Goal: Information Seeking & Learning: Compare options

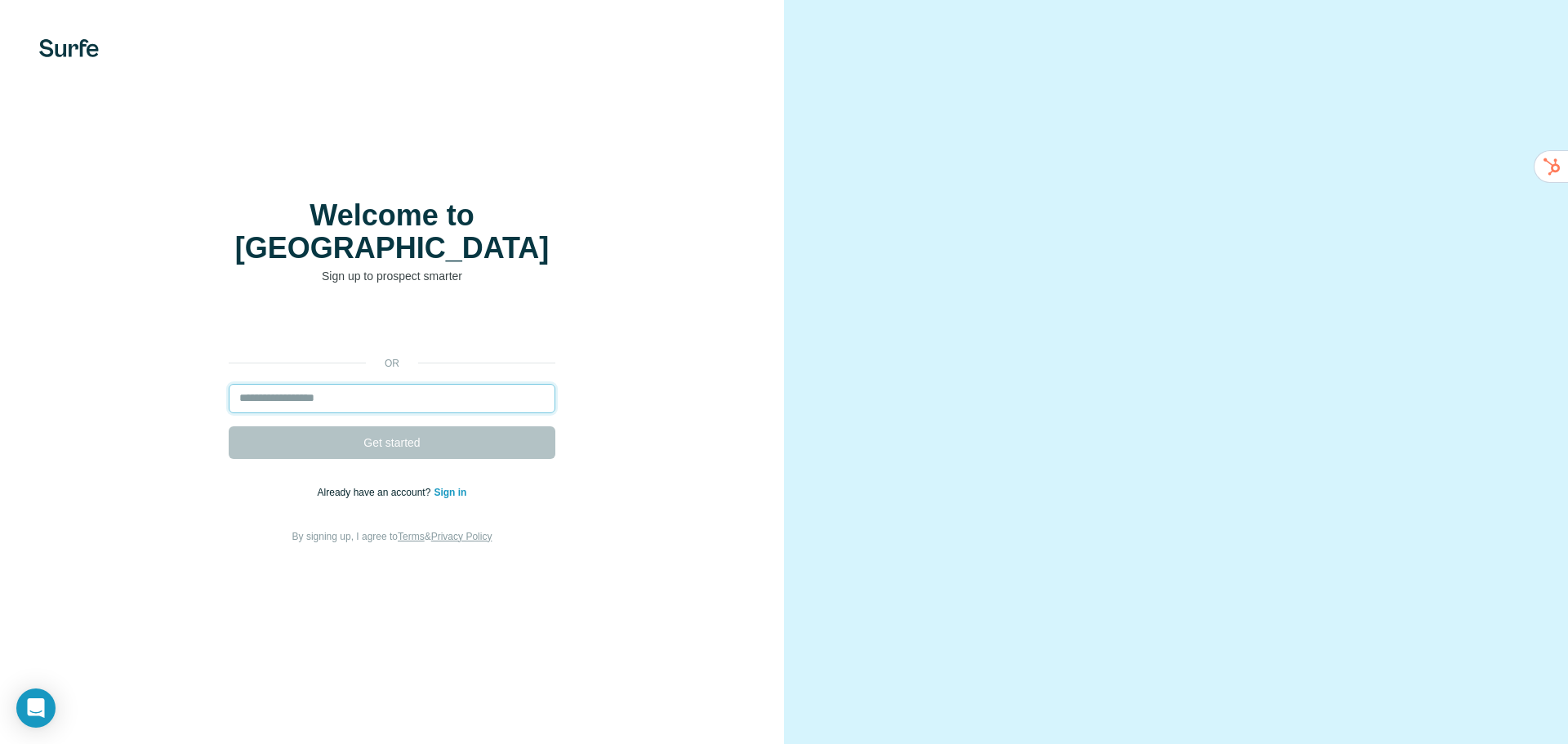
click at [412, 384] on input "email" at bounding box center [392, 398] width 327 height 29
click at [458, 485] on p "Already have an account? Sign in" at bounding box center [392, 493] width 149 height 15
click at [457, 487] on link "Sign in" at bounding box center [449, 493] width 33 height 11
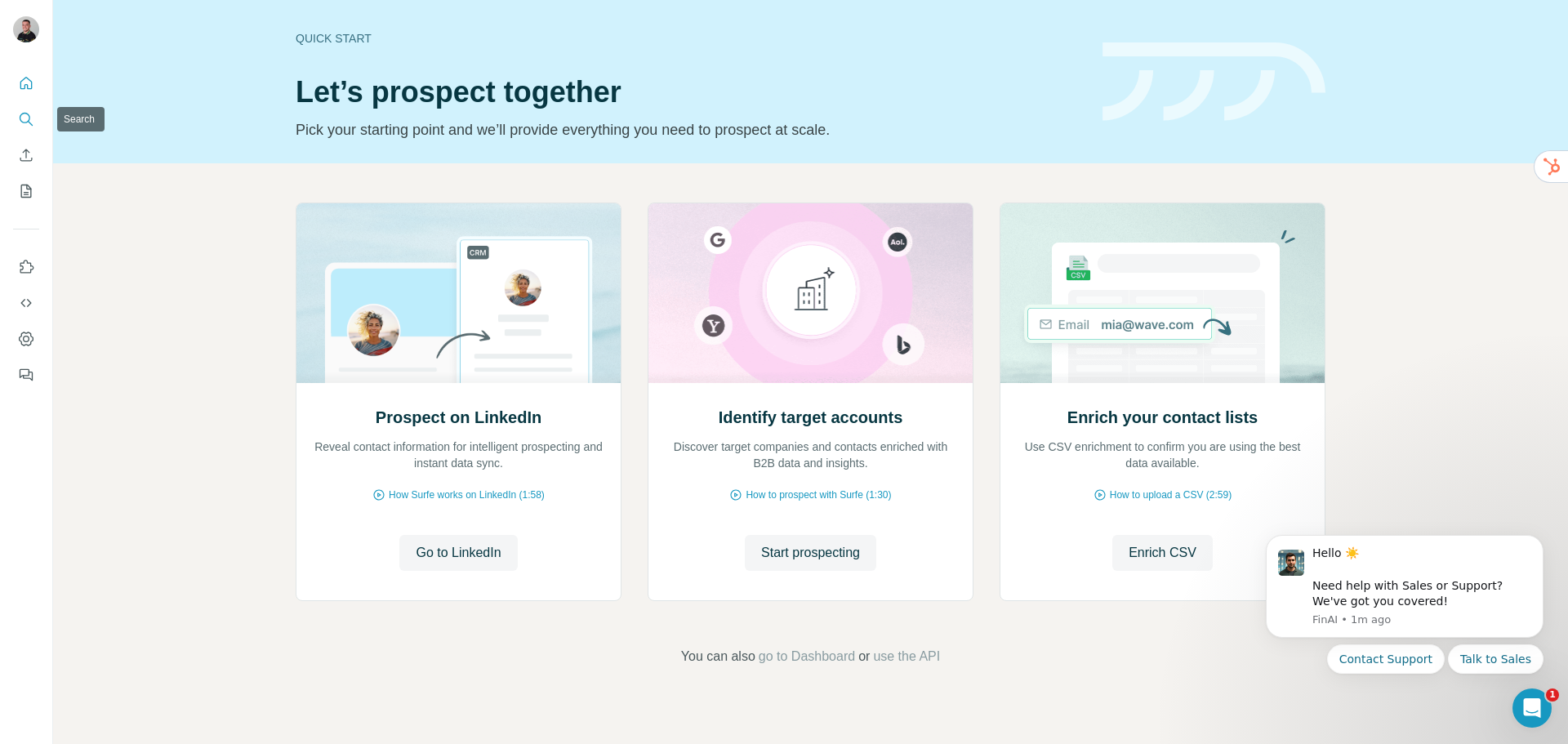
click at [25, 118] on icon "Search" at bounding box center [25, 118] width 16 height 16
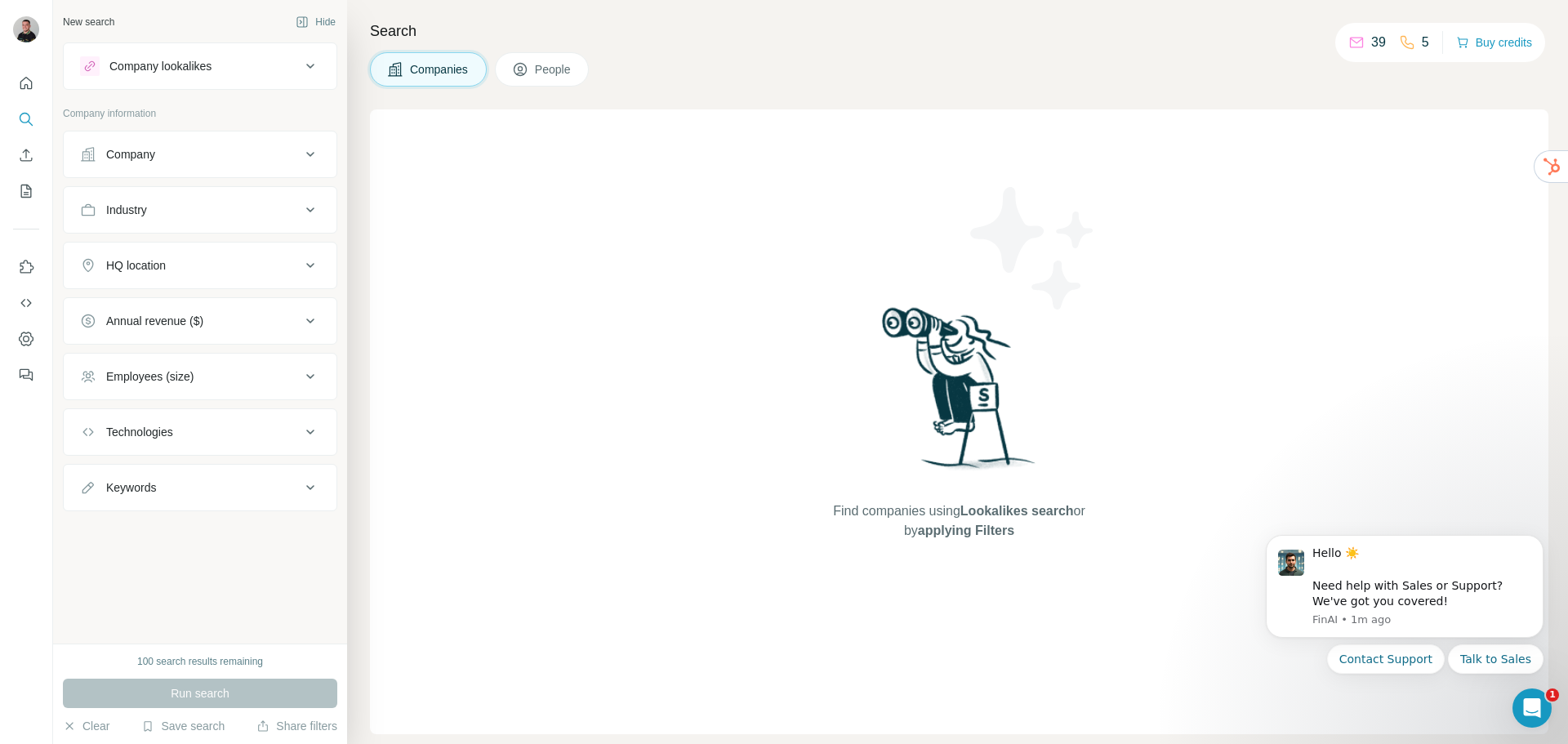
click at [224, 78] on button "Company lookalikes" at bounding box center [200, 67] width 273 height 39
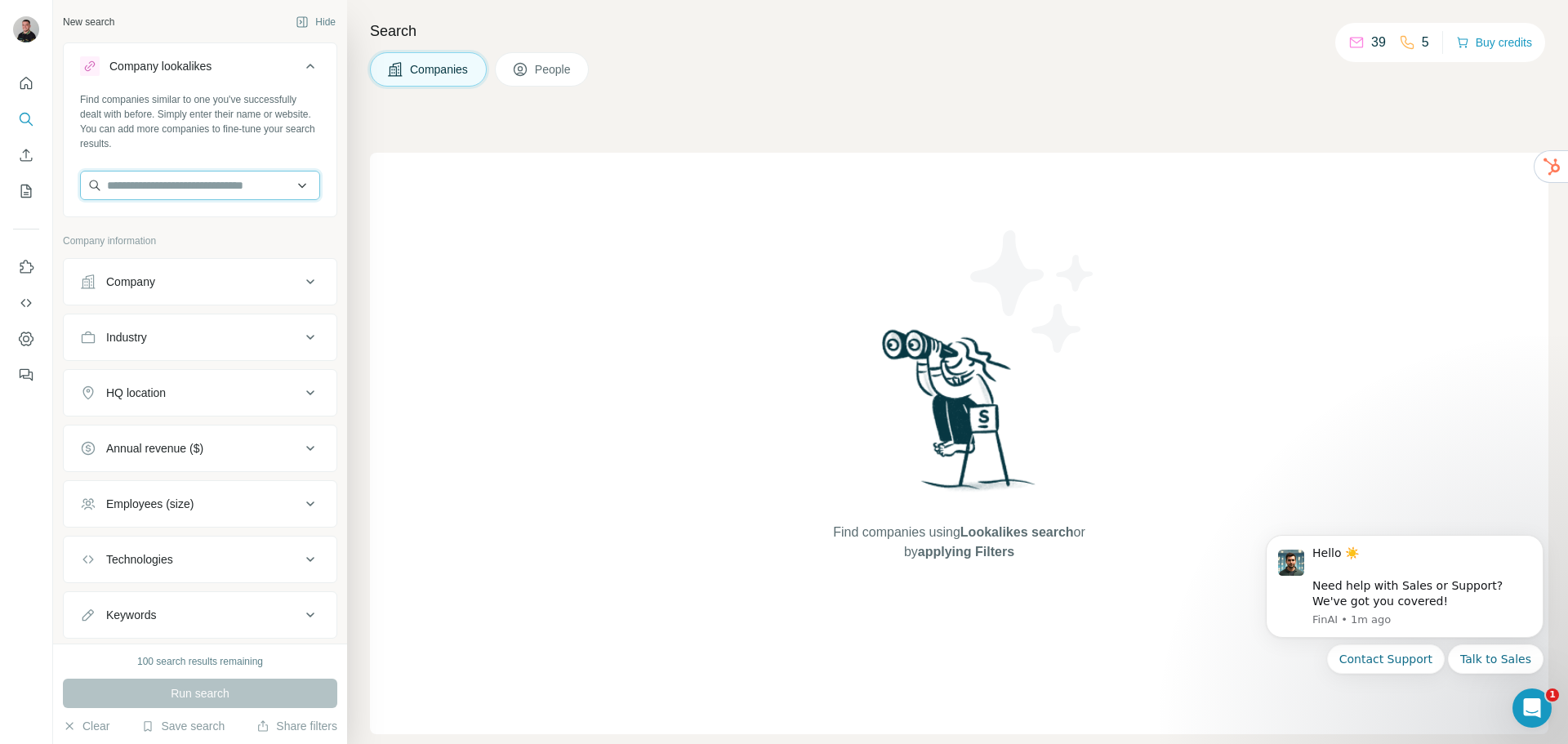
click at [167, 183] on input "text" at bounding box center [200, 185] width 240 height 29
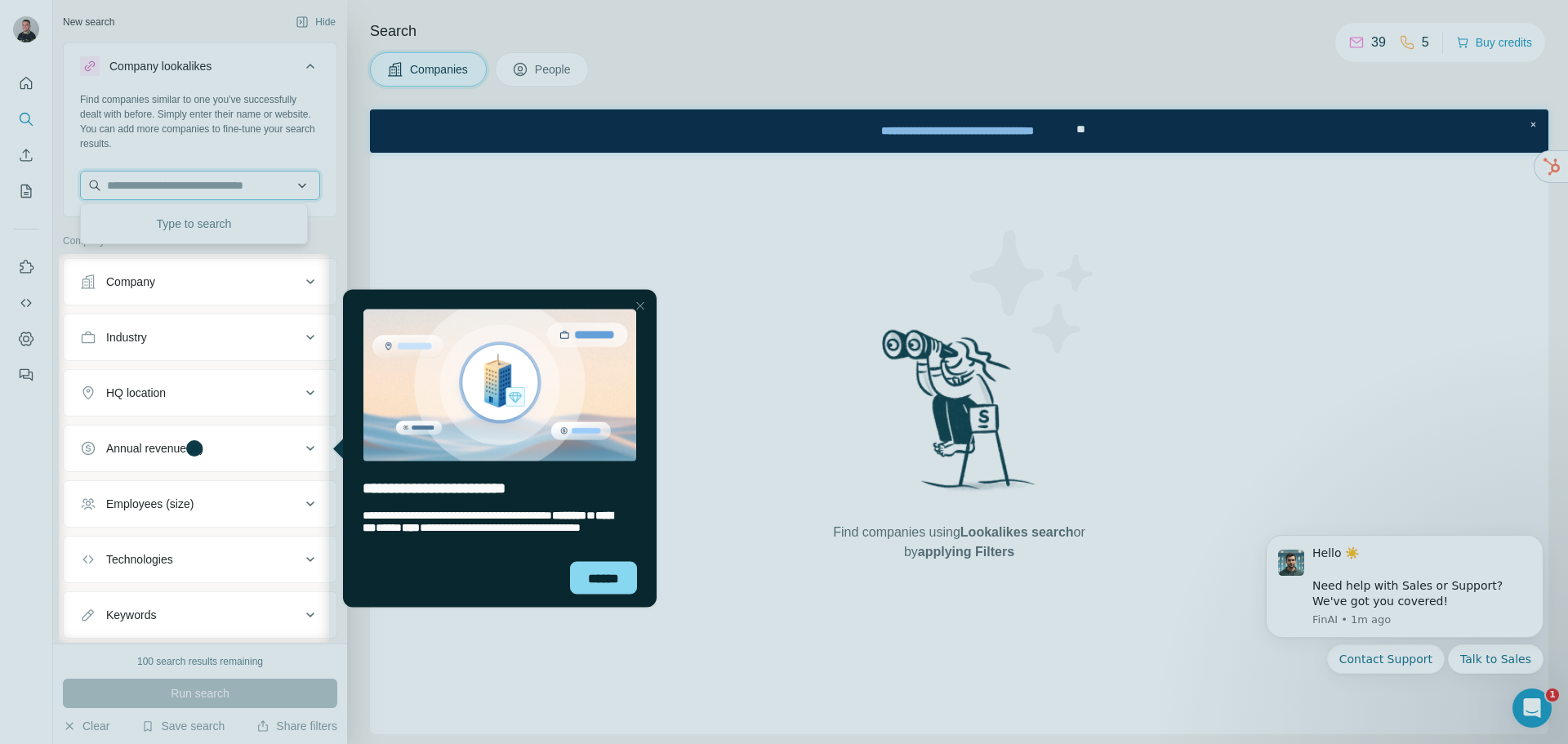
paste input "**********"
type input "**********"
click at [237, 228] on div at bounding box center [784, 127] width 1568 height 254
click at [627, 575] on div "******" at bounding box center [603, 577] width 67 height 33
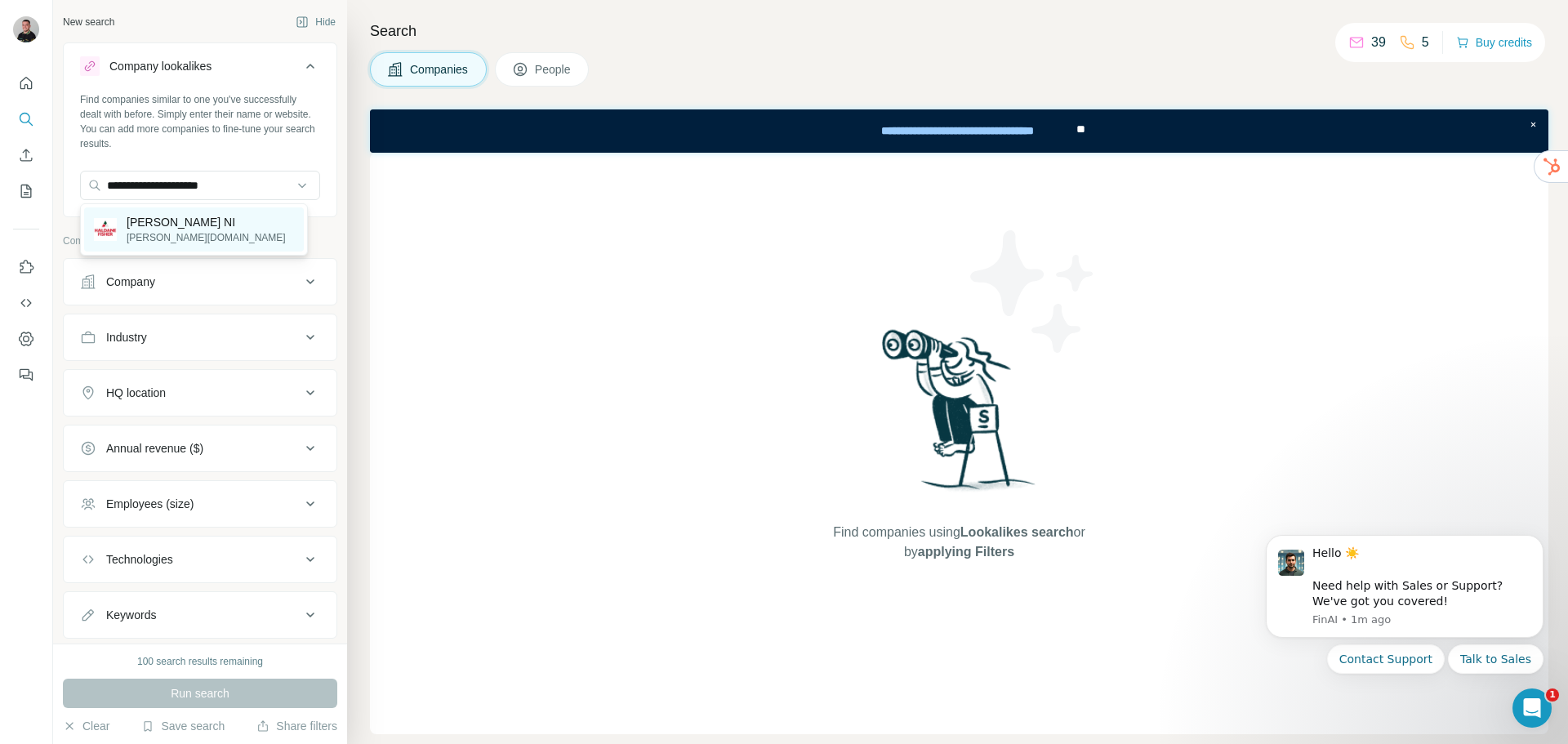
click at [190, 230] on div at bounding box center [784, 129] width 1568 height 258
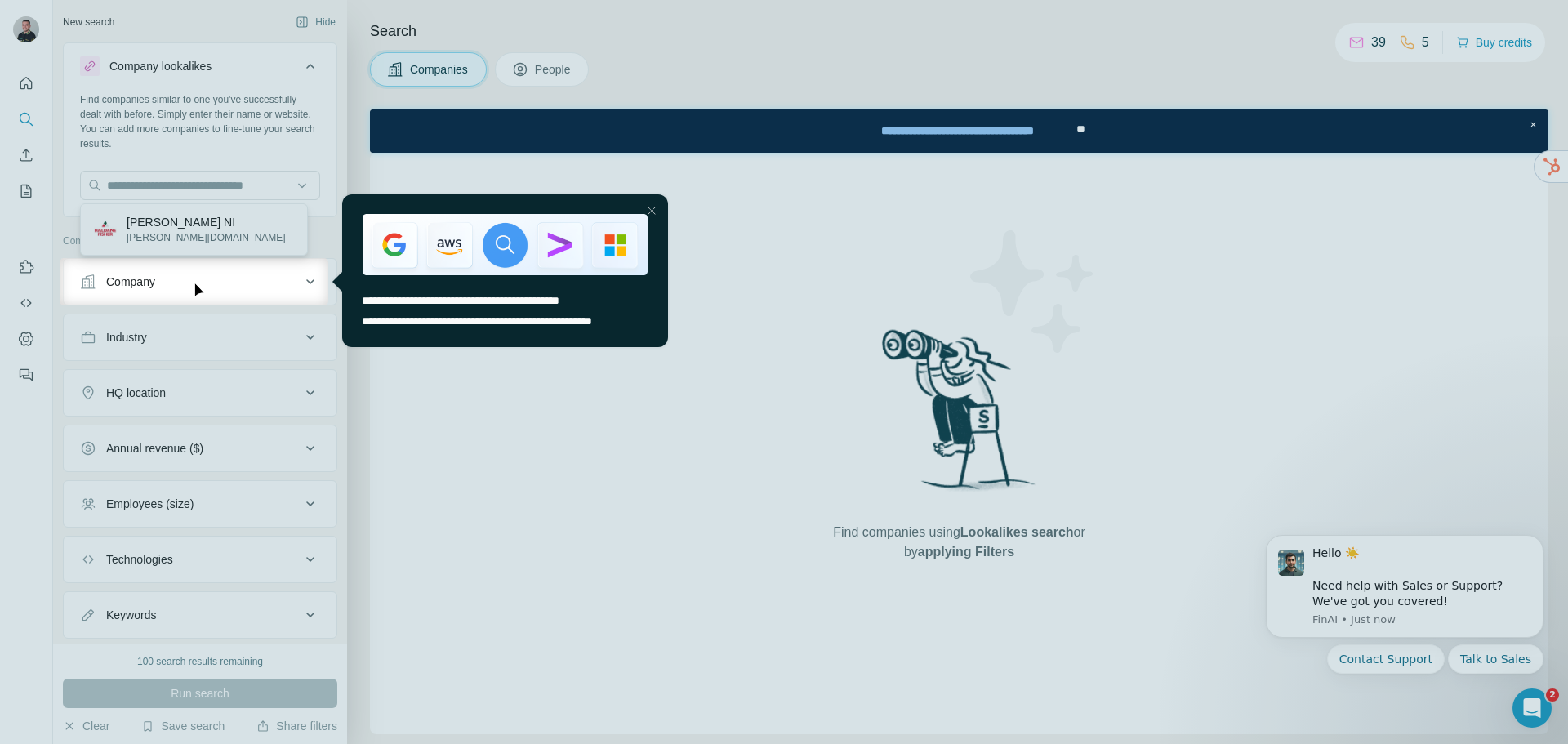
click at [184, 262] on div "Company" at bounding box center [200, 281] width 274 height 47
click at [201, 237] on div at bounding box center [784, 129] width 1568 height 258
click at [206, 194] on div at bounding box center [784, 129] width 1568 height 258
click at [727, 481] on div at bounding box center [784, 524] width 1568 height 438
click at [725, 478] on div at bounding box center [784, 524] width 1568 height 438
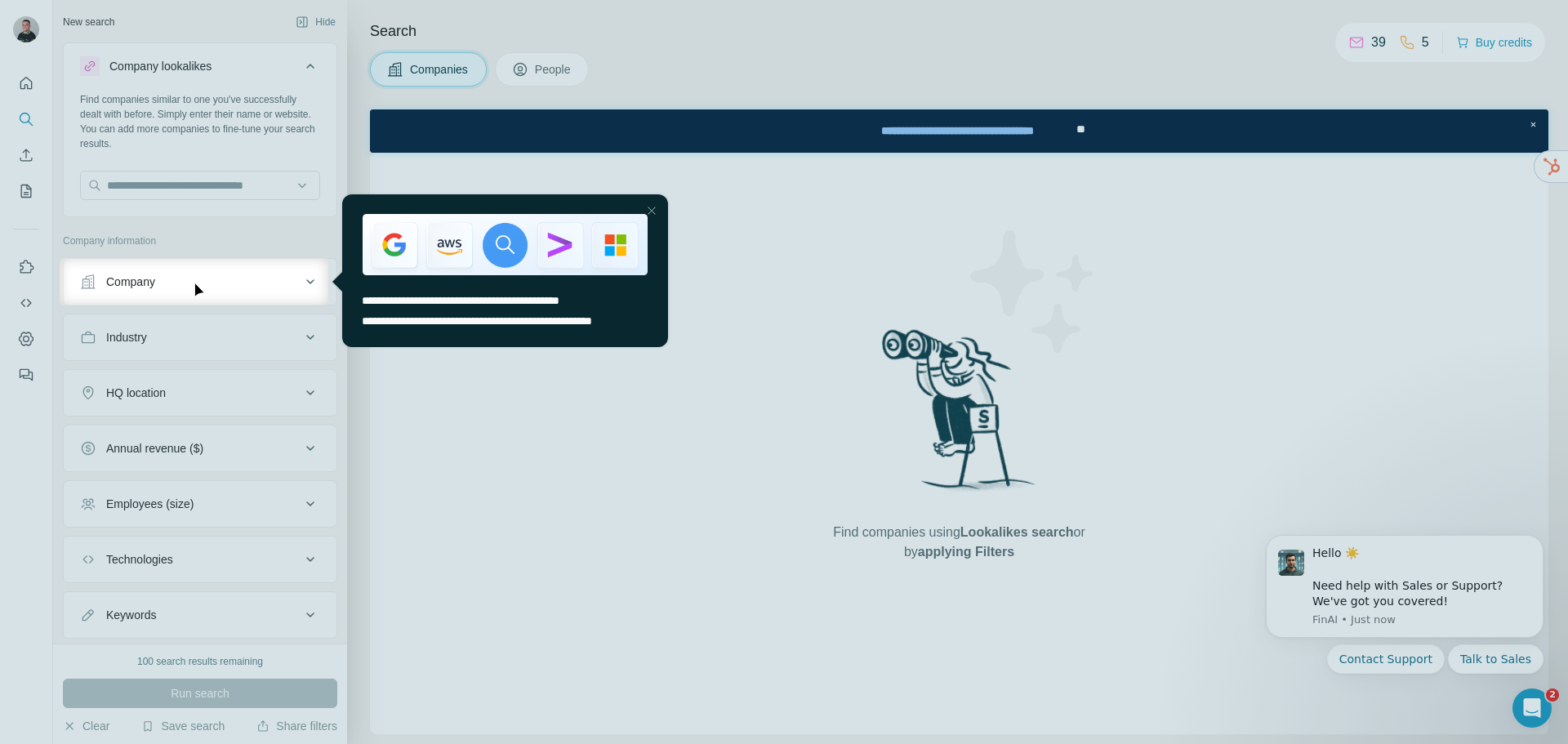
click at [654, 216] on div "Close Step" at bounding box center [651, 210] width 20 height 20
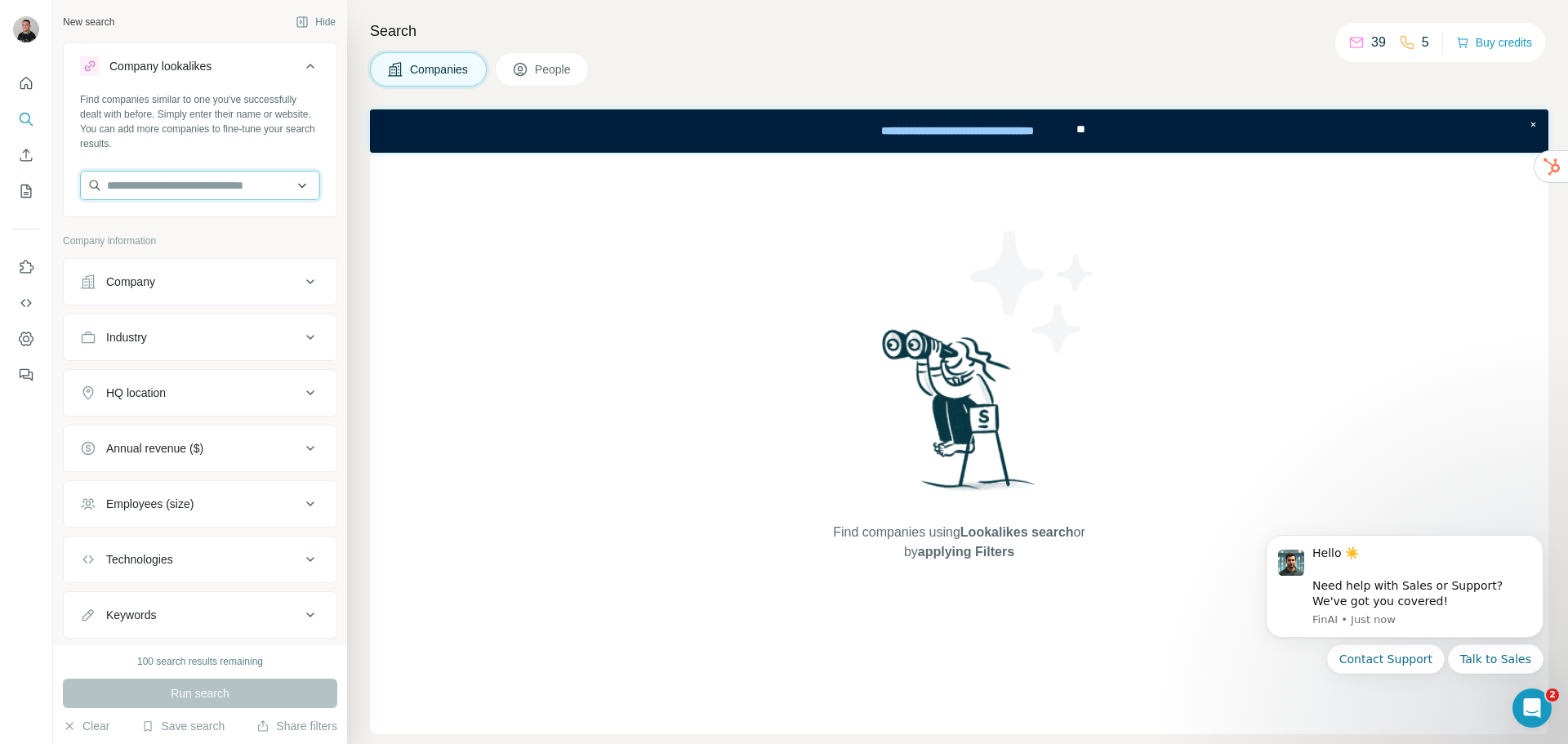
click at [234, 194] on input "text" at bounding box center [200, 185] width 240 height 29
paste input "**********"
type input "**********"
click at [194, 217] on p "[PERSON_NAME] NI" at bounding box center [206, 221] width 160 height 16
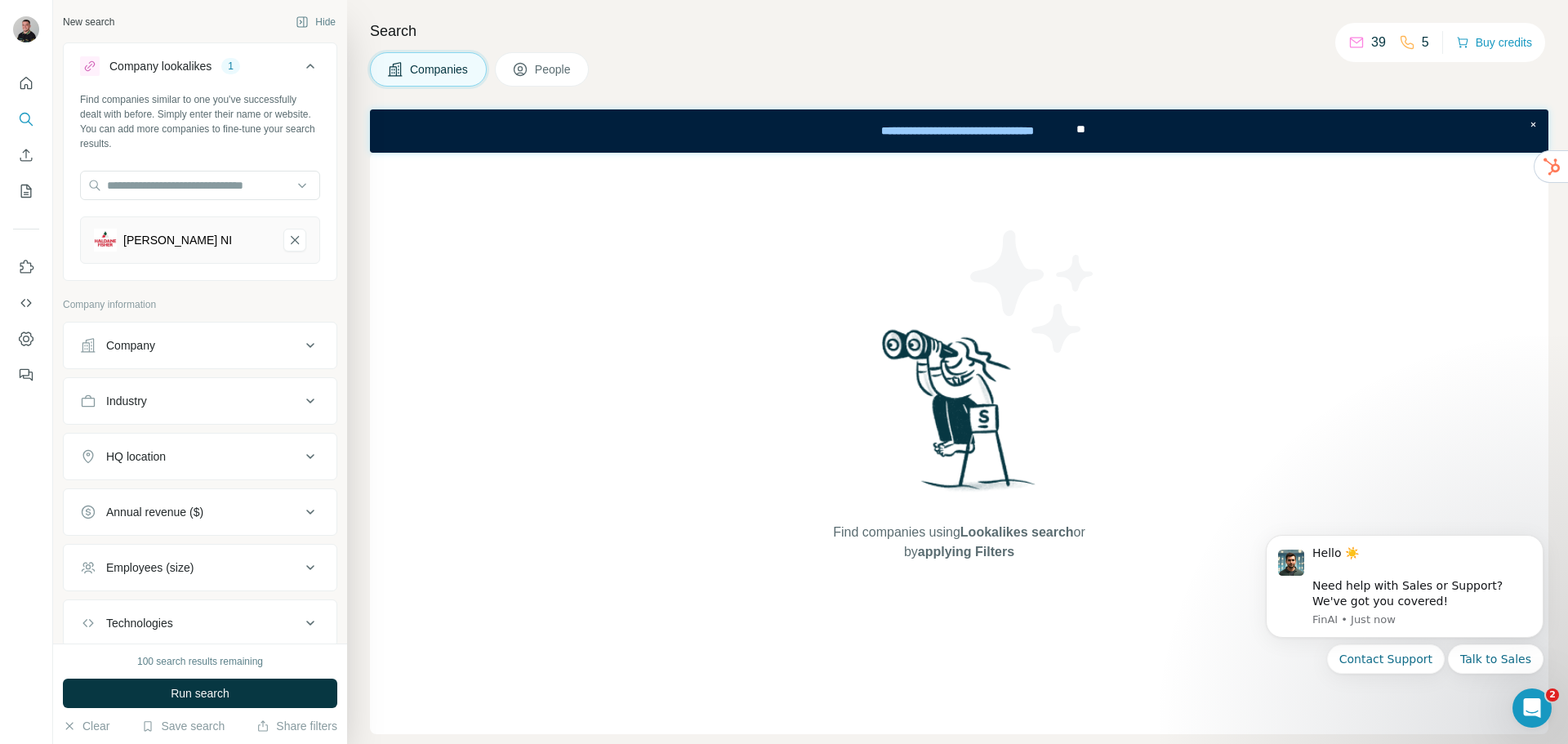
click at [251, 353] on div "Company" at bounding box center [190, 345] width 221 height 16
click at [255, 344] on div "Company" at bounding box center [190, 345] width 221 height 16
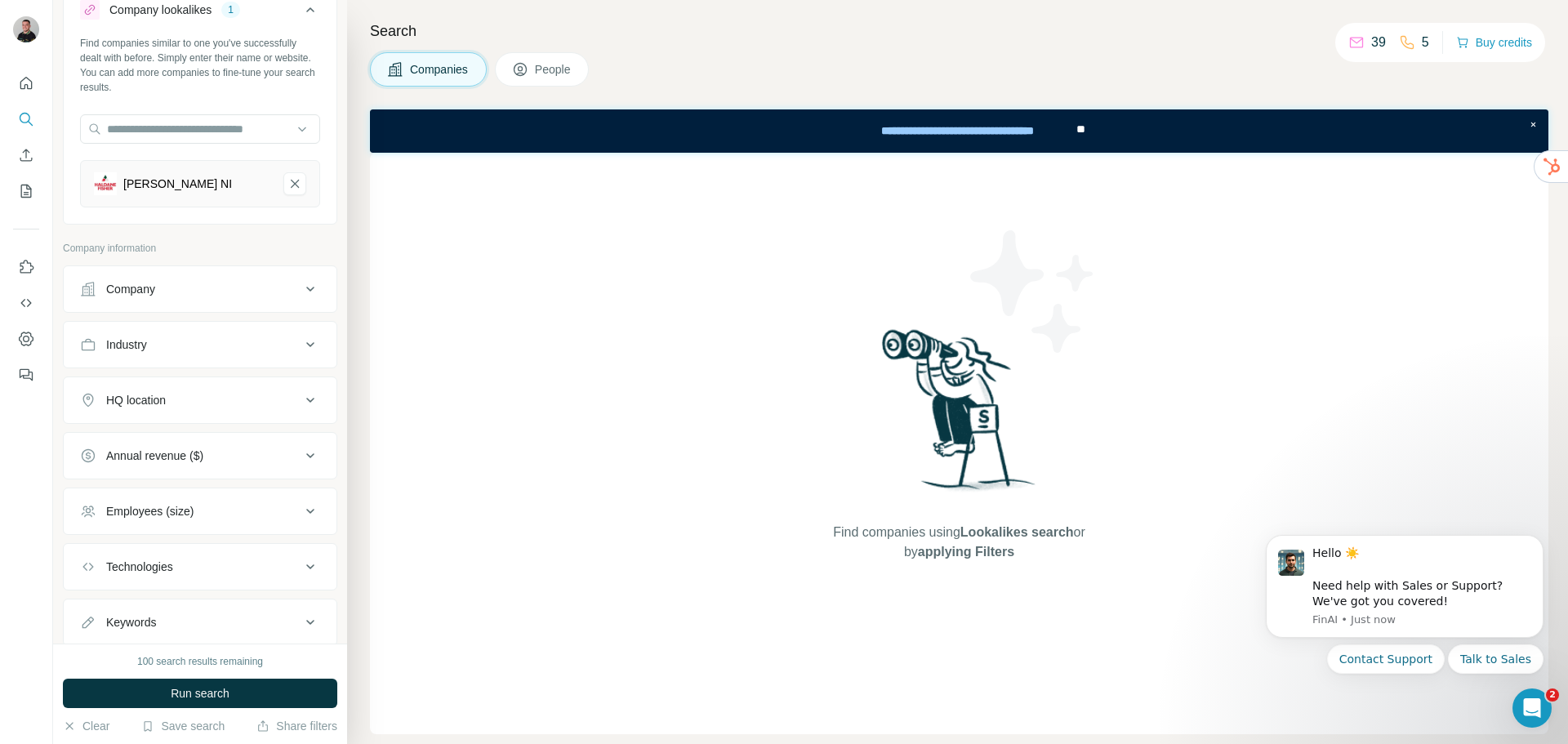
scroll to position [82, 0]
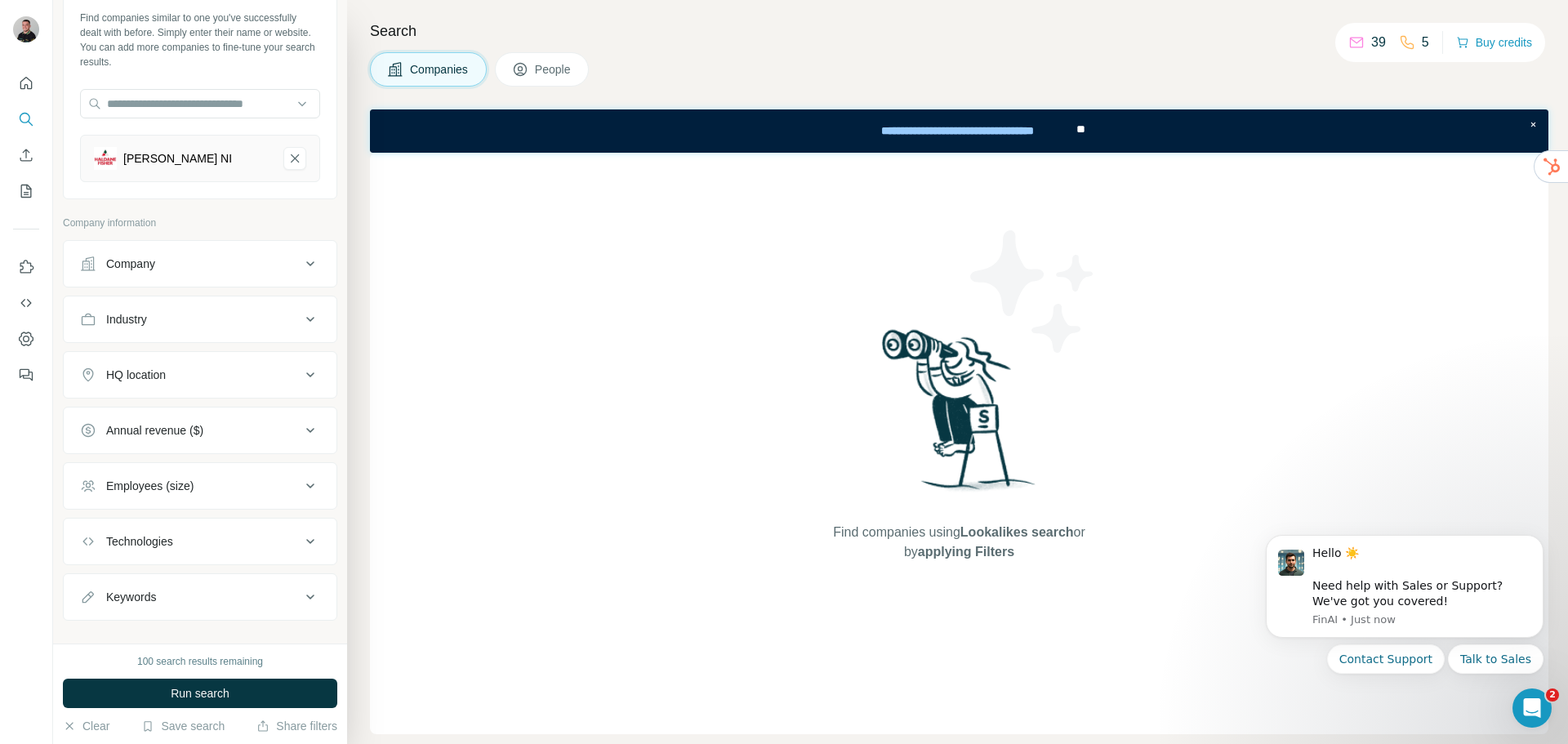
click at [239, 268] on div "Company" at bounding box center [190, 263] width 221 height 16
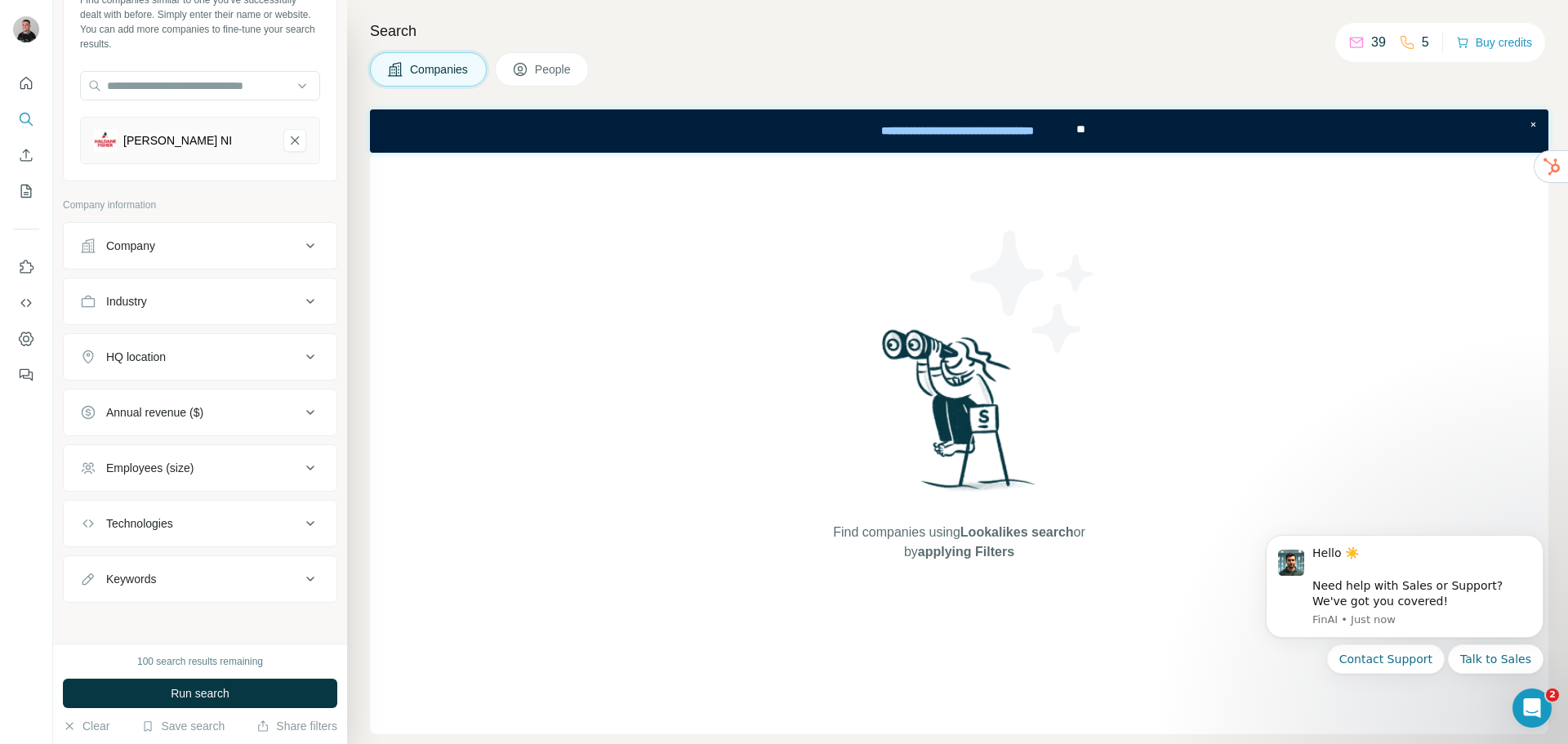
scroll to position [104, 0]
click at [228, 351] on div "HQ location" at bounding box center [190, 351] width 221 height 16
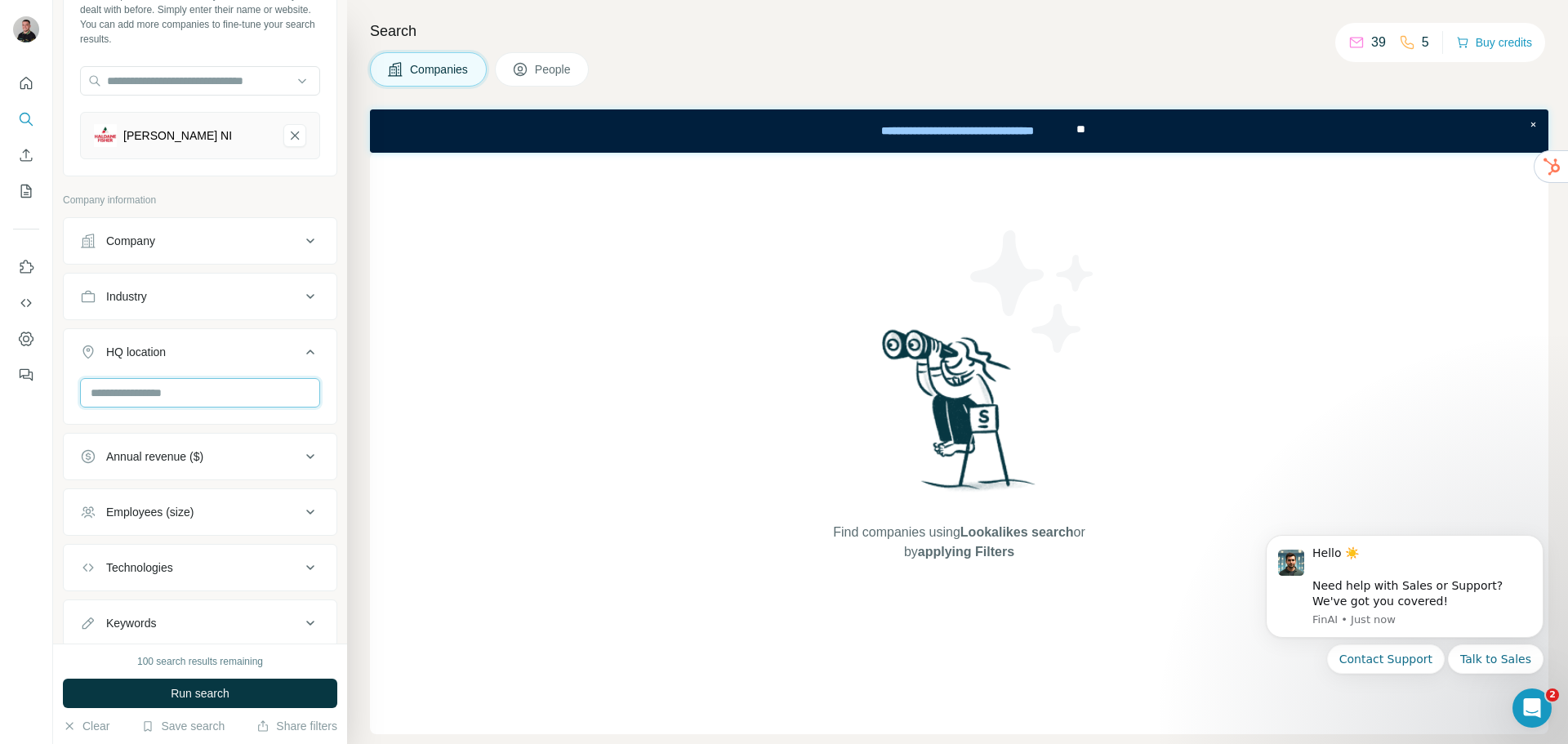
click at [229, 397] on input "text" at bounding box center [200, 392] width 240 height 29
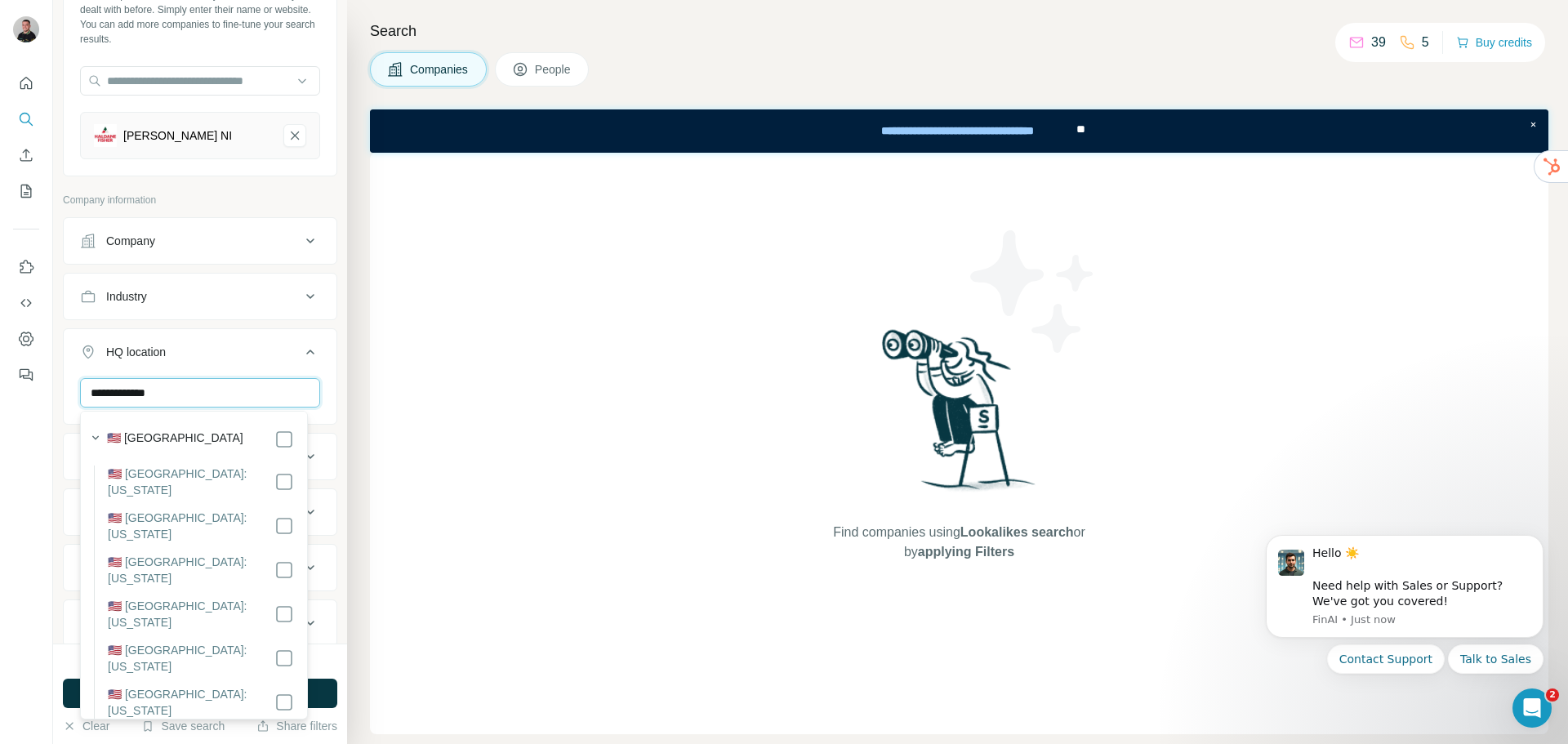
type input "**********"
click at [508, 378] on div "Find companies using Lookalikes search or by applying Filters" at bounding box center [959, 444] width 1179 height 582
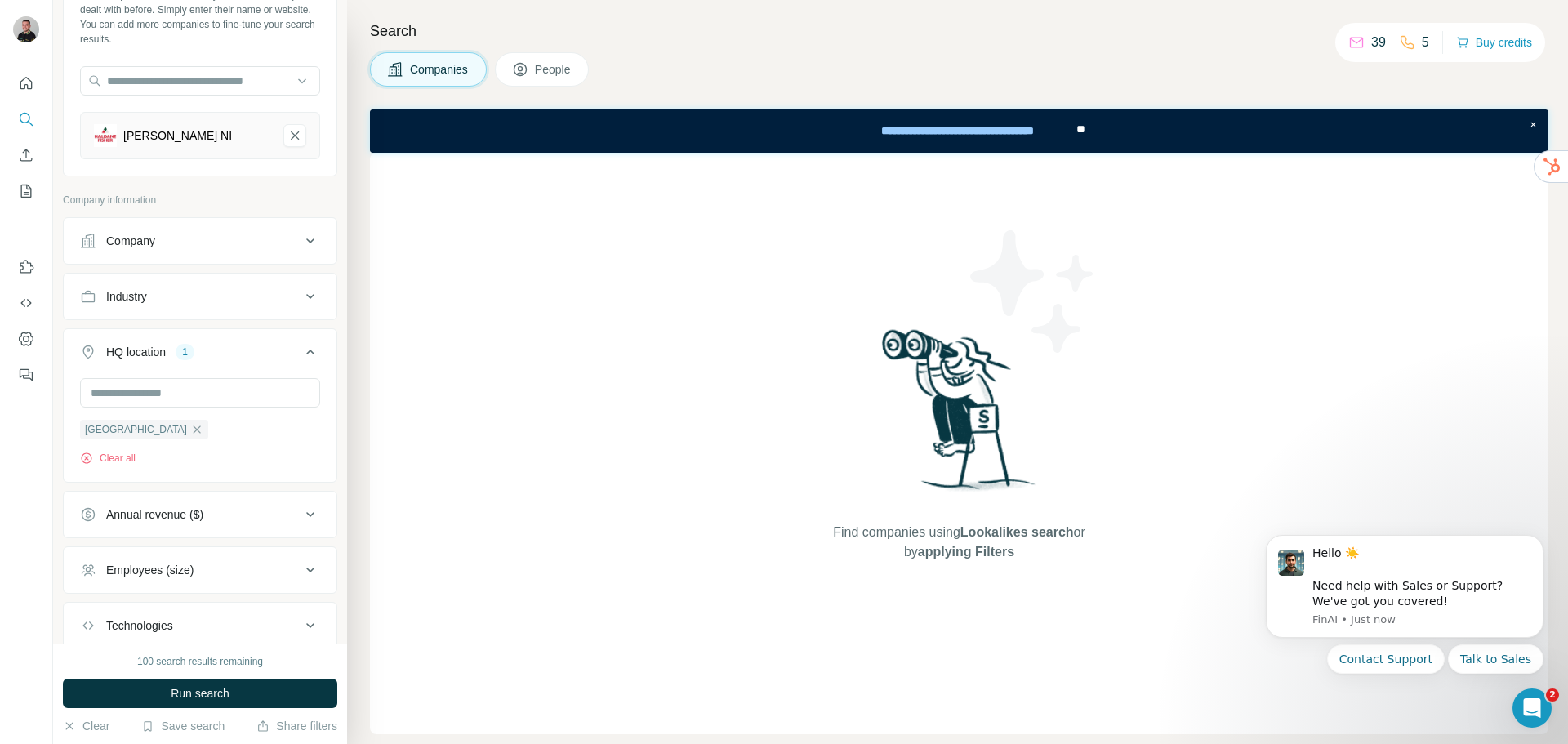
click at [205, 526] on button "Annual revenue ($)" at bounding box center [200, 515] width 273 height 39
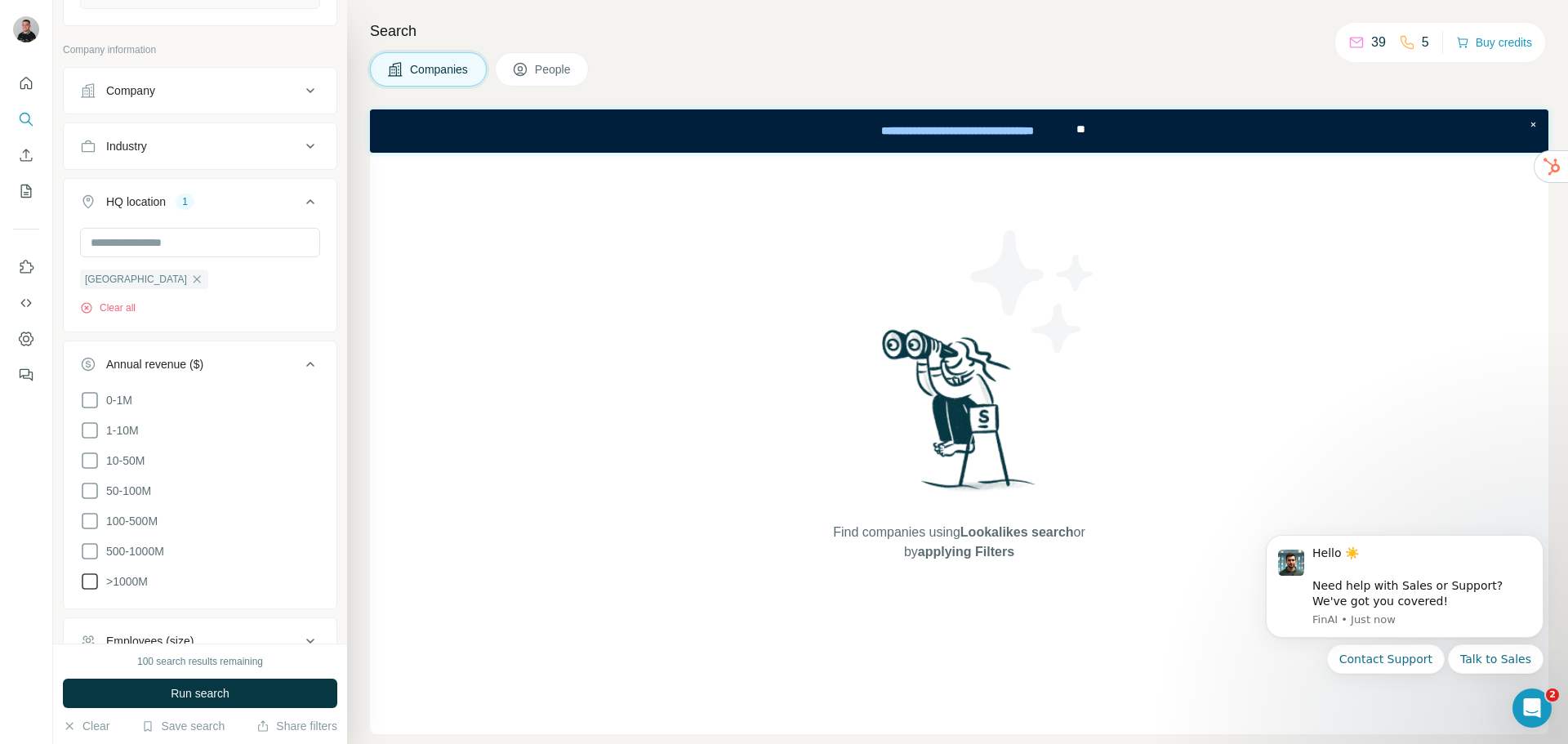
scroll to position [268, 0]
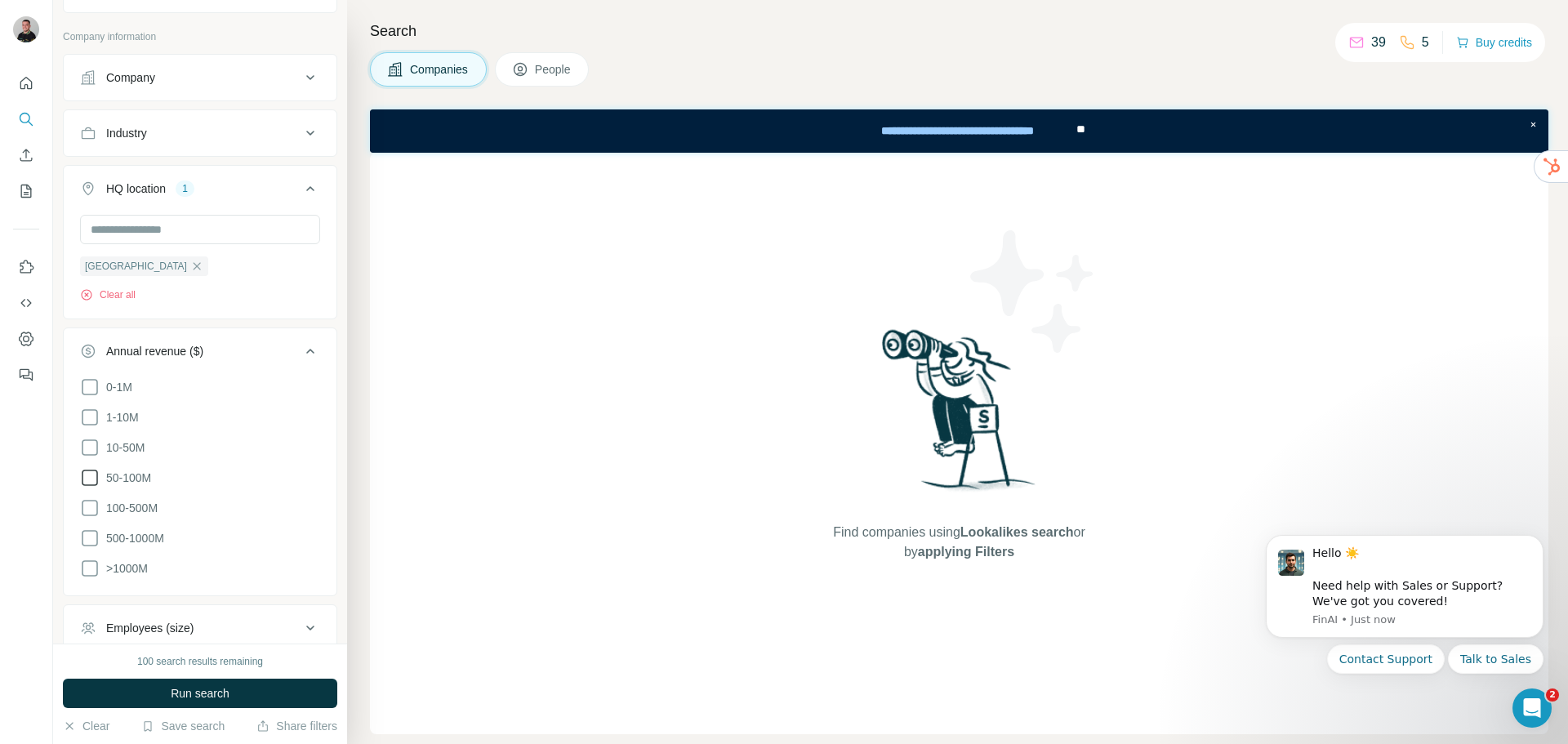
click at [131, 477] on span "50-100M" at bounding box center [125, 478] width 52 height 16
click at [138, 509] on span "100-500M" at bounding box center [129, 508] width 58 height 16
click at [139, 540] on span "500-1000M" at bounding box center [131, 538] width 65 height 16
click at [192, 692] on span "Run search" at bounding box center [200, 692] width 59 height 16
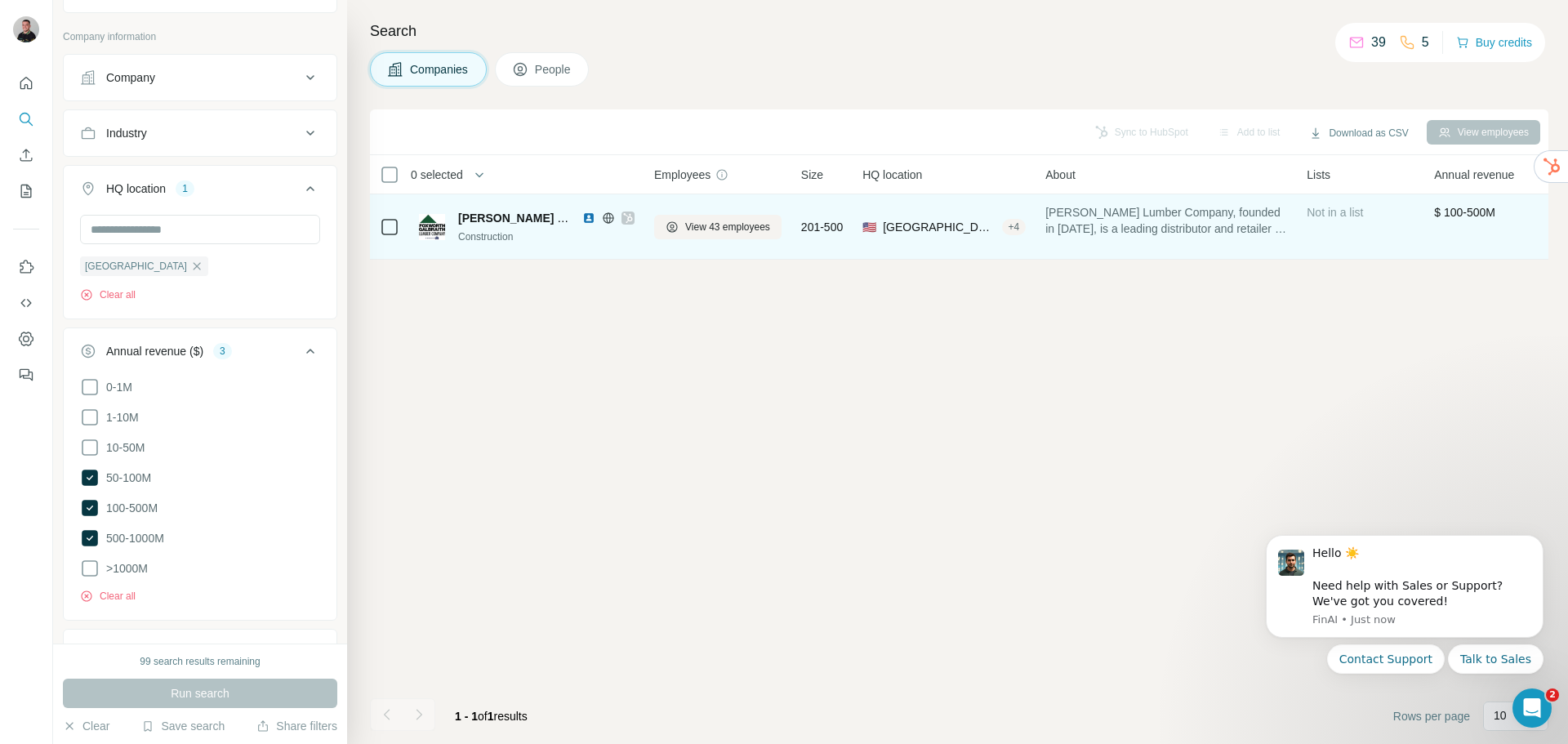
click at [490, 218] on span "[PERSON_NAME] Lumber Company" at bounding box center [556, 218] width 196 height 13
click at [425, 230] on img at bounding box center [433, 227] width 26 height 26
drag, startPoint x: 454, startPoint y: 209, endPoint x: 567, endPoint y: 223, distance: 113.9
click at [569, 223] on div "[PERSON_NAME] Lumber Company Construction" at bounding box center [527, 227] width 216 height 35
copy span "[PERSON_NAME]"
